Goal: Task Accomplishment & Management: Use online tool/utility

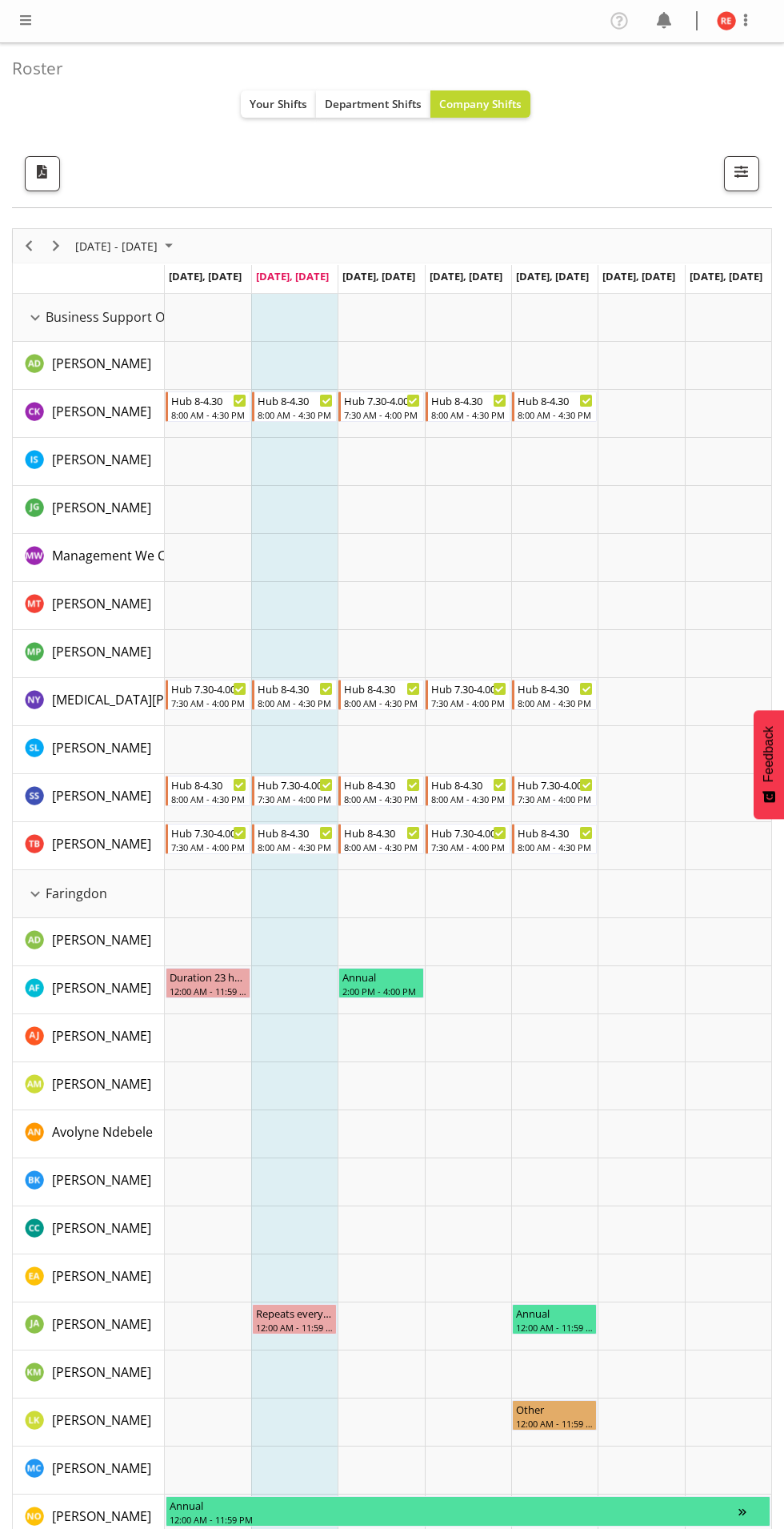
click at [0, 0] on div "Timeline Week of August 19, 2025" at bounding box center [0, 0] width 0 height 0
click at [56, 246] on span "Next" at bounding box center [56, 246] width 19 height 20
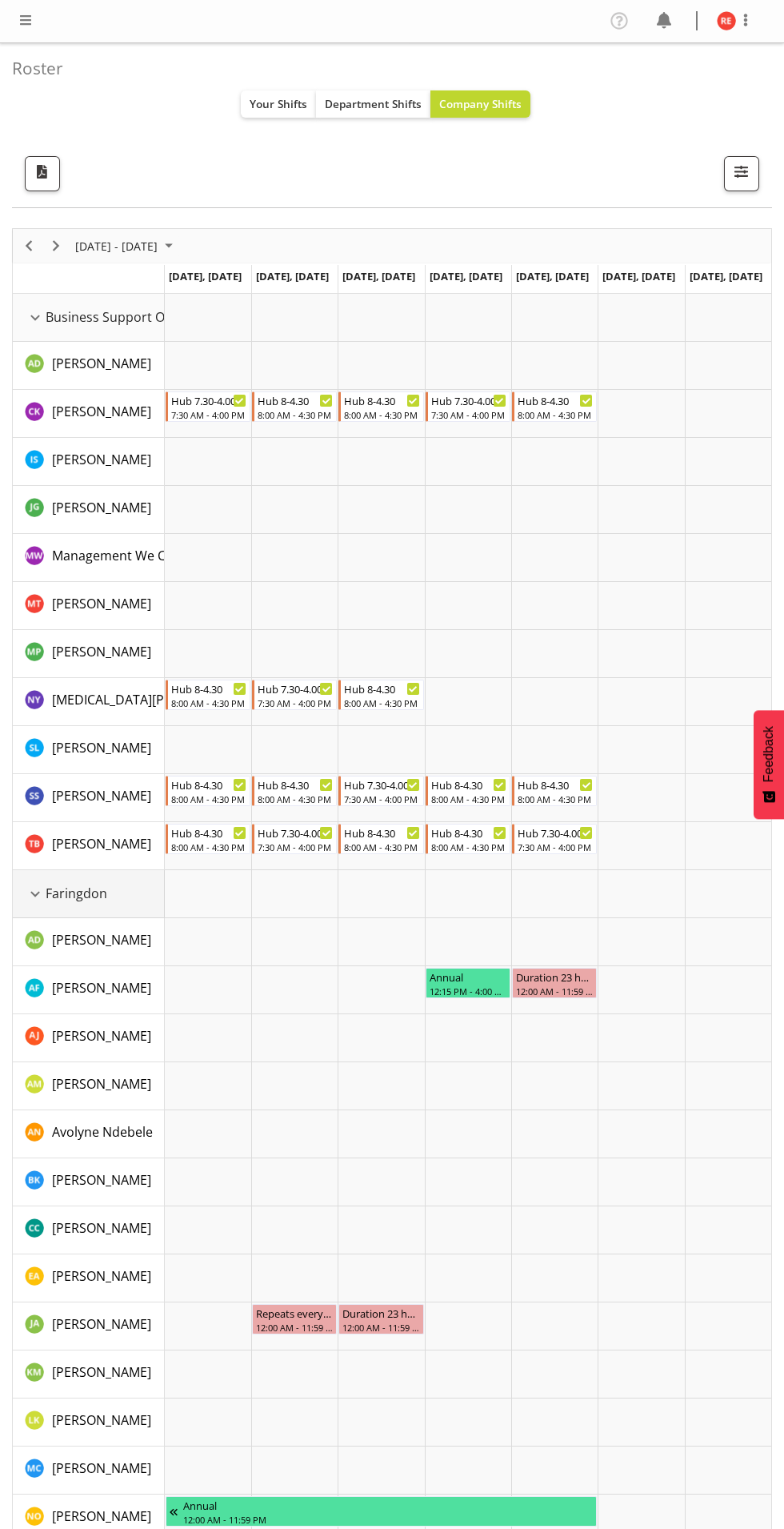
click at [35, 894] on div "Faringdon resource" at bounding box center [35, 894] width 21 height 21
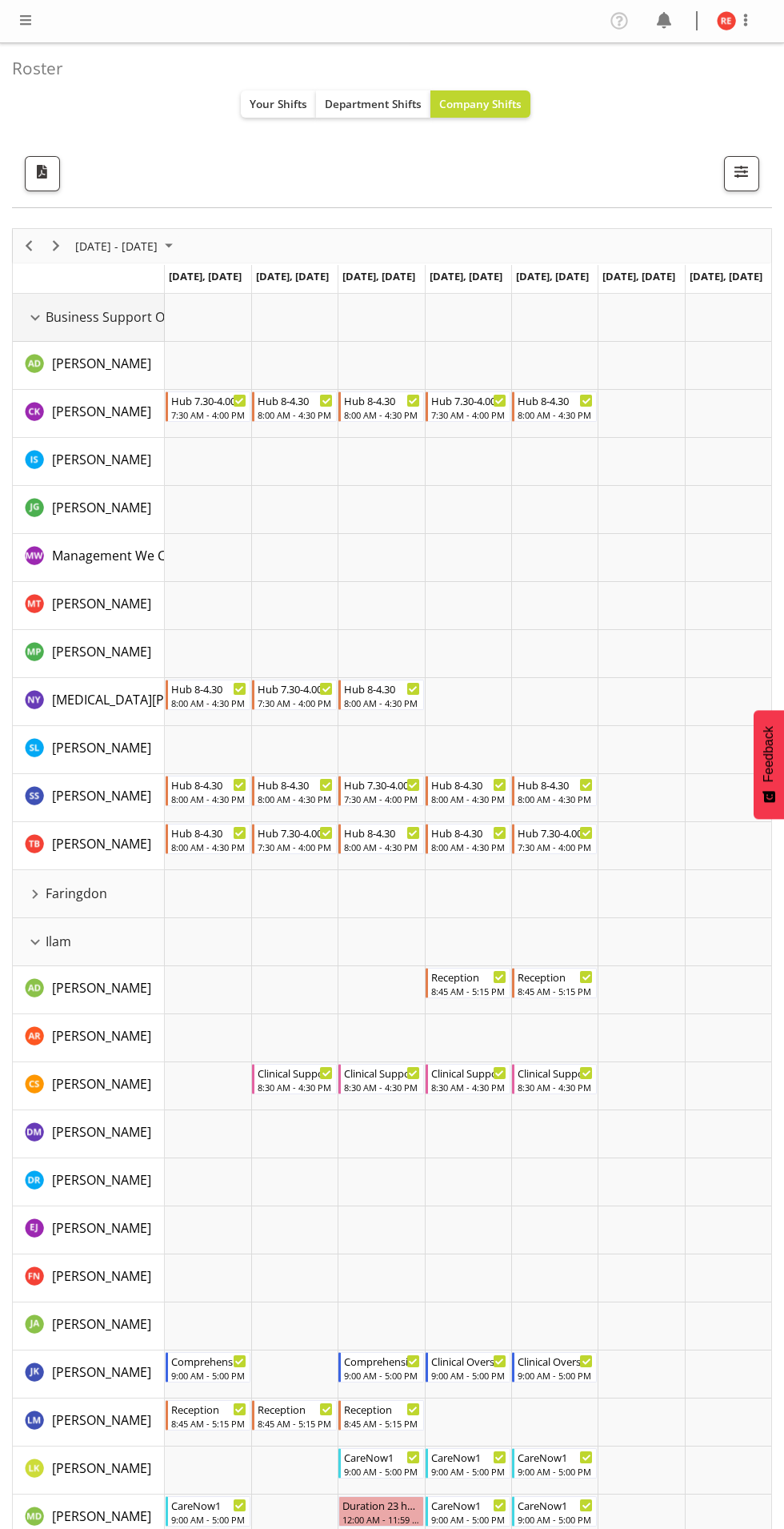
click at [27, 319] on div "Business Support Office resource" at bounding box center [35, 318] width 21 height 21
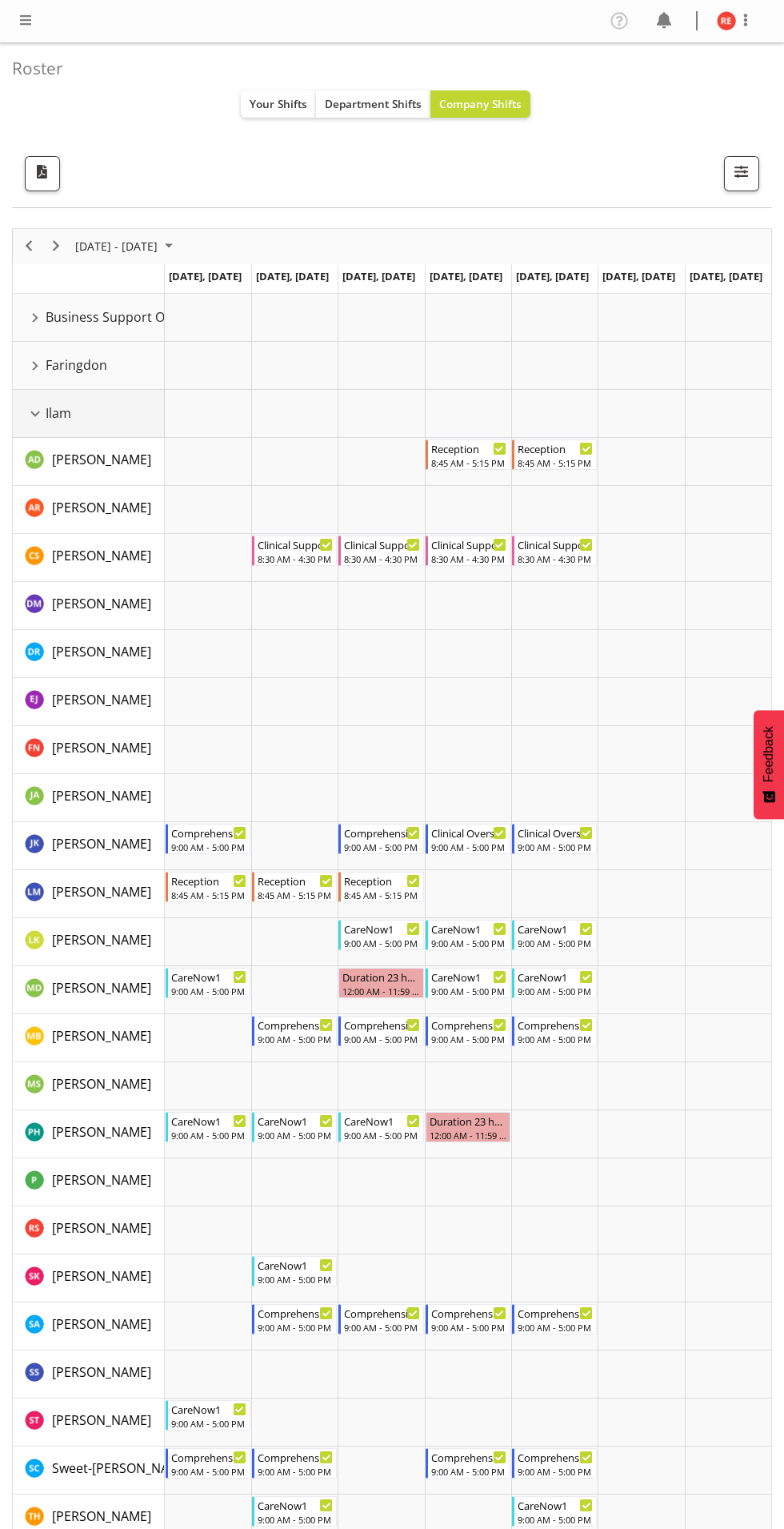
click at [28, 406] on div "Ilam resource" at bounding box center [35, 414] width 21 height 21
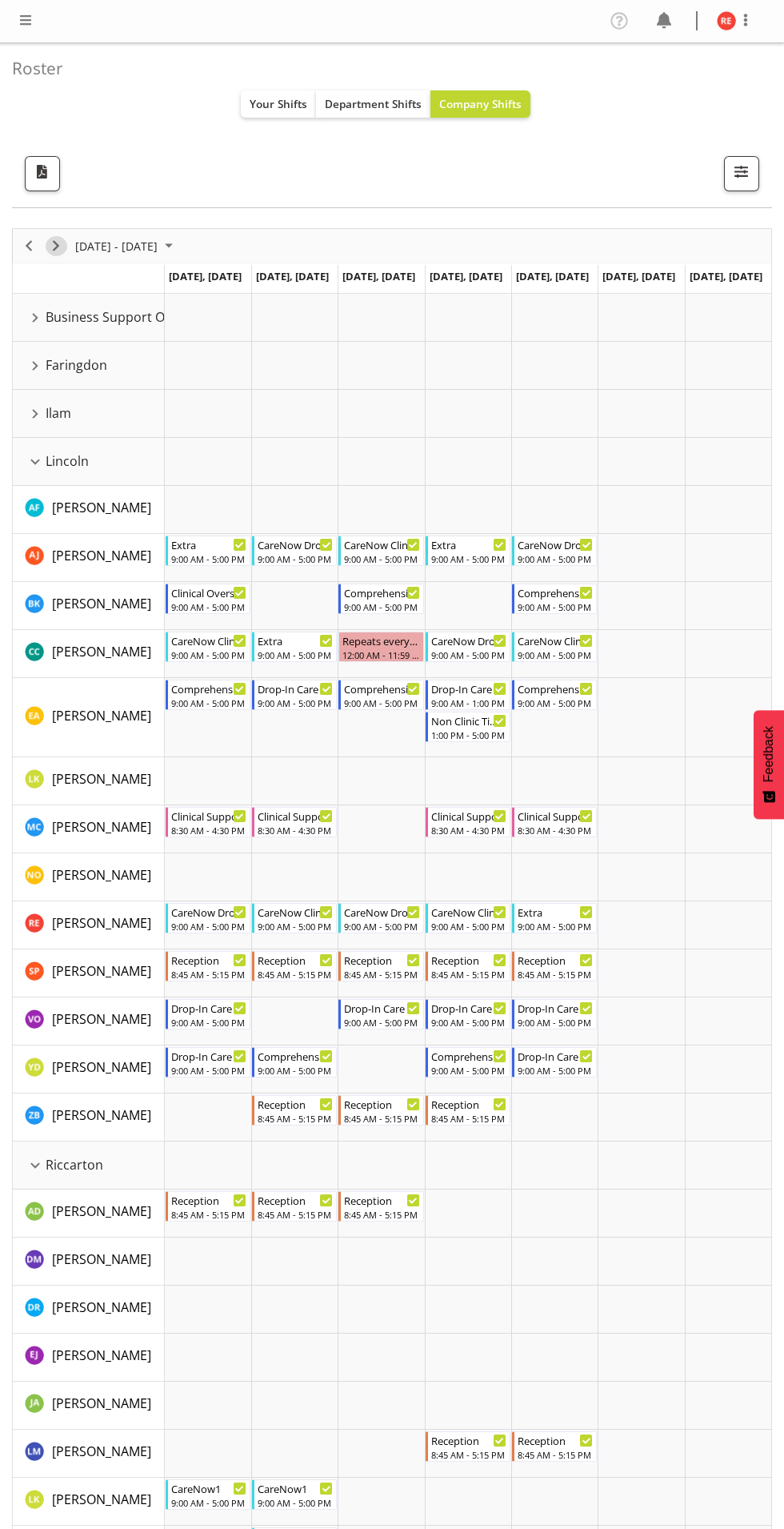
click at [53, 245] on span "Next" at bounding box center [56, 246] width 19 height 20
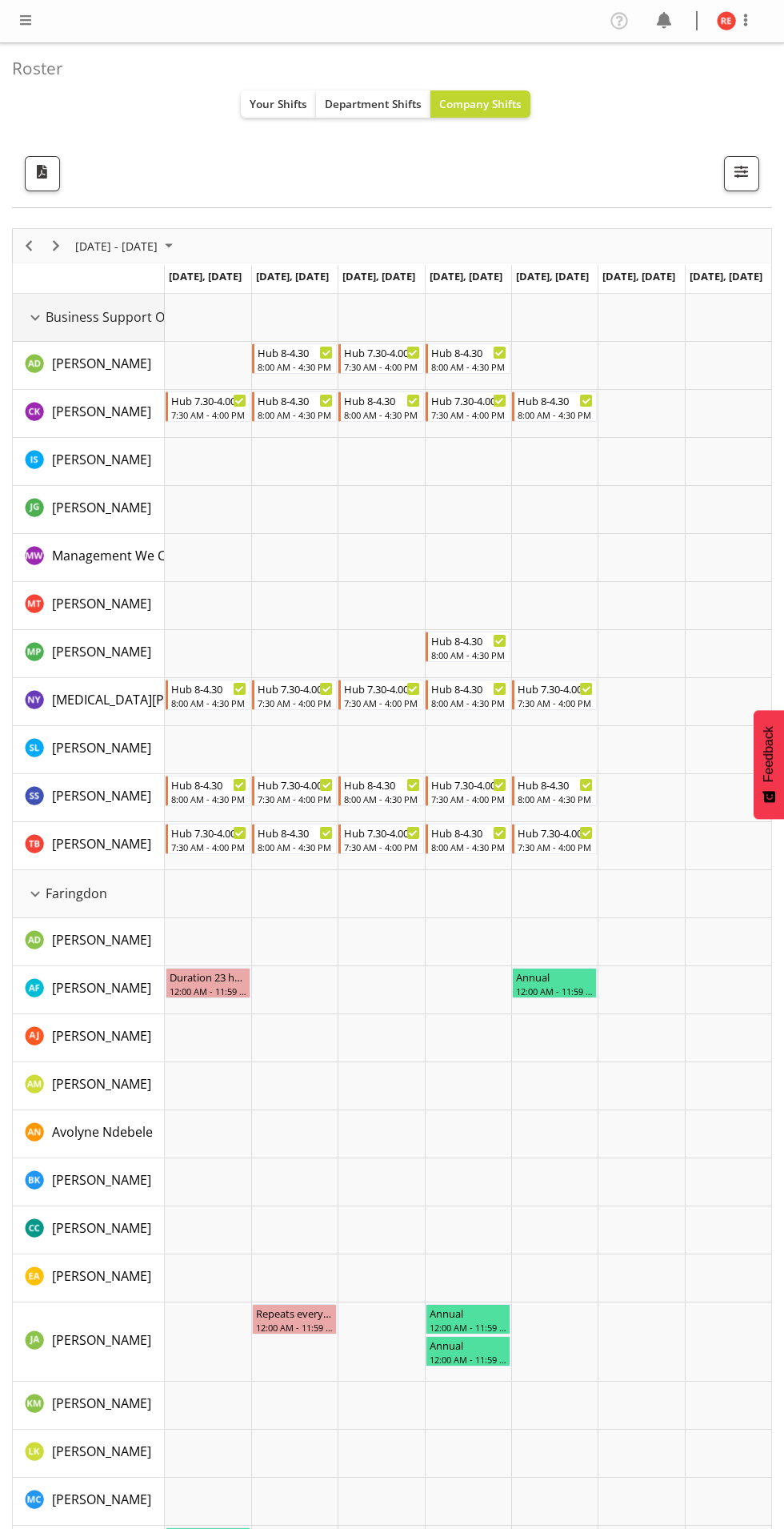
click at [41, 317] on div "Business Support Office resource" at bounding box center [35, 318] width 21 height 21
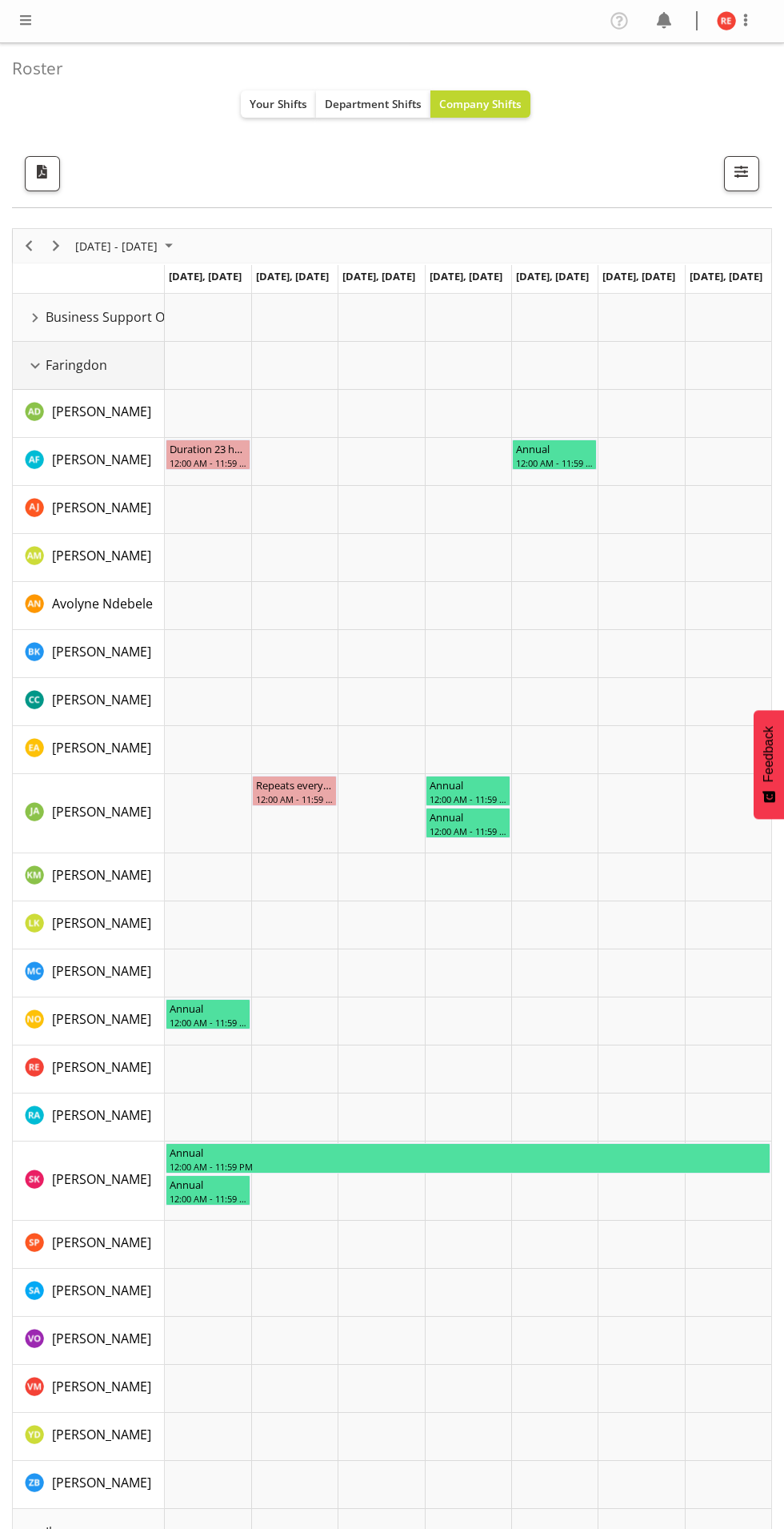
click at [39, 366] on div "Faringdon resource" at bounding box center [35, 366] width 21 height 21
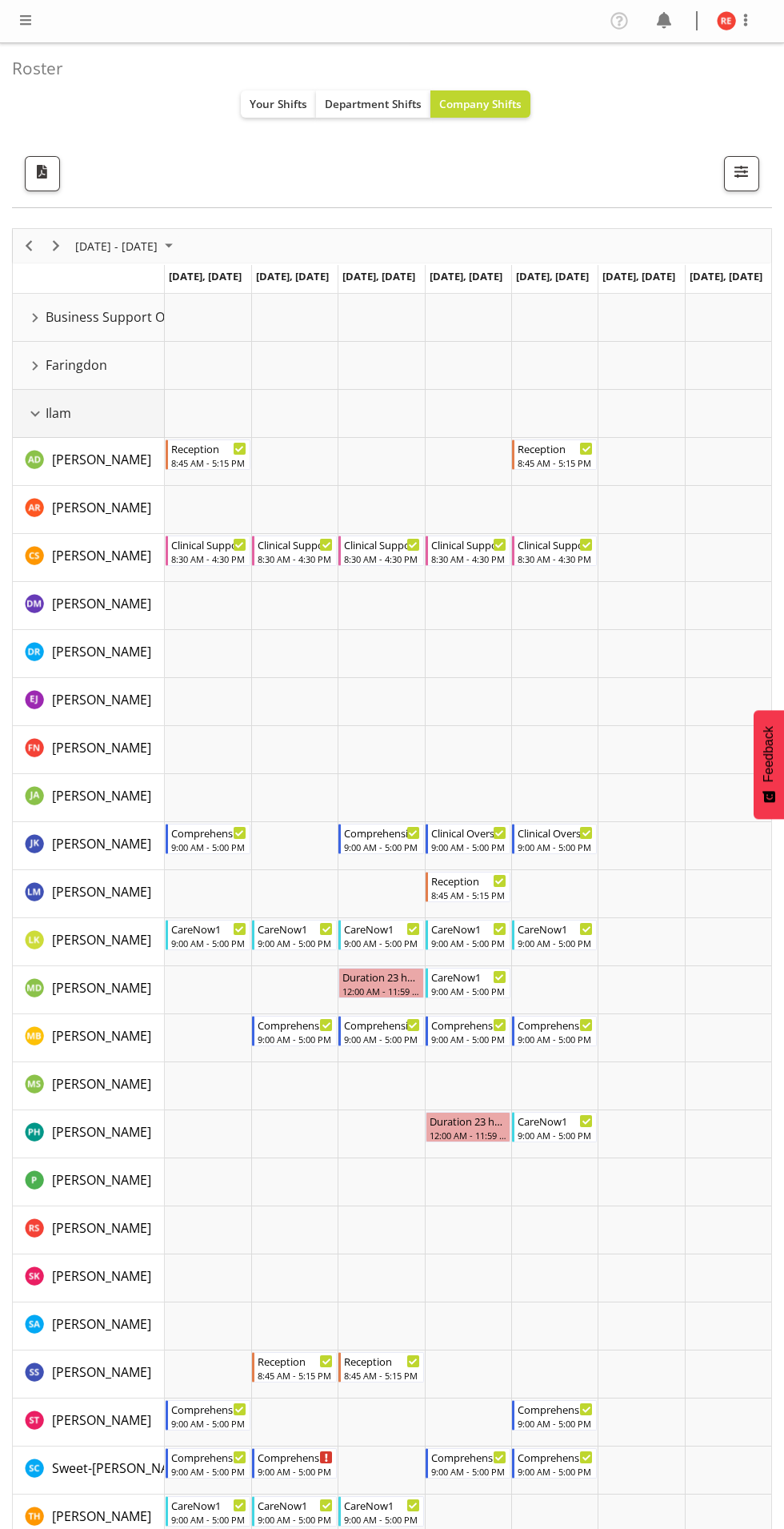
click at [27, 416] on div "Ilam resource" at bounding box center [35, 414] width 21 height 21
